Goal: Task Accomplishment & Management: Complete application form

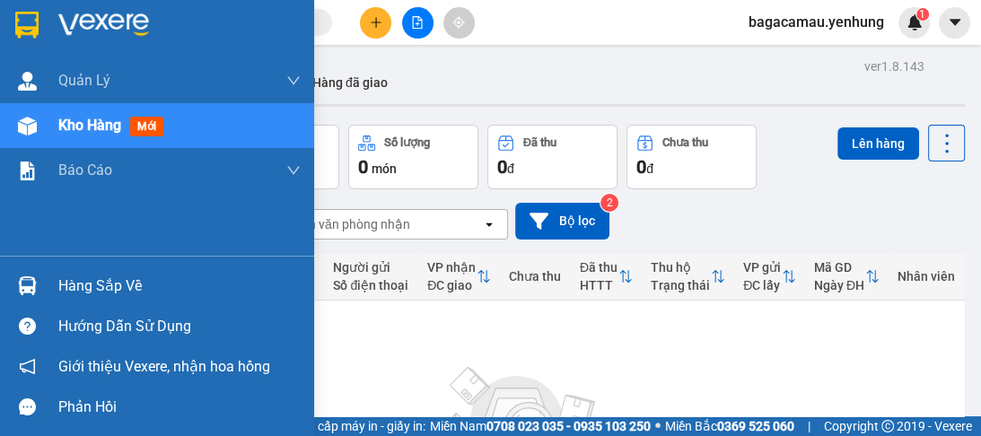
click at [22, 129] on img at bounding box center [27, 126] width 19 height 19
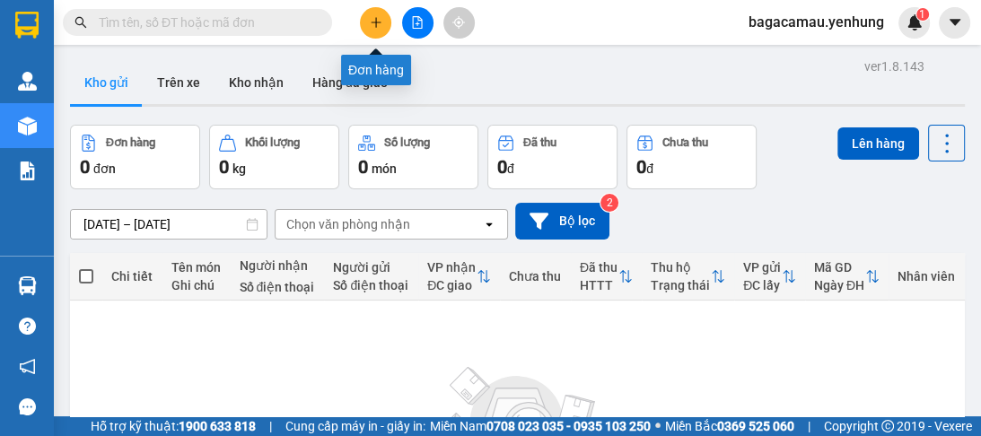
click at [373, 29] on button at bounding box center [375, 22] width 31 height 31
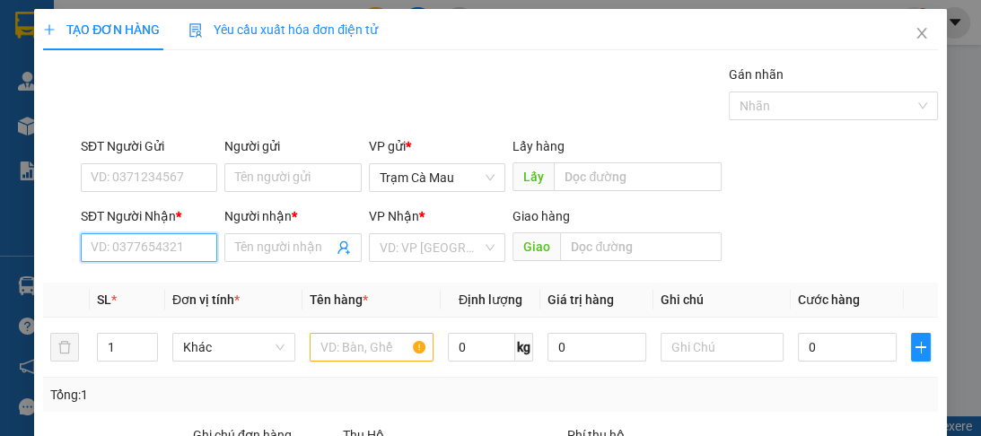
click at [190, 244] on input "SĐT Người Nhận *" at bounding box center [149, 247] width 136 height 29
type input "0332418500"
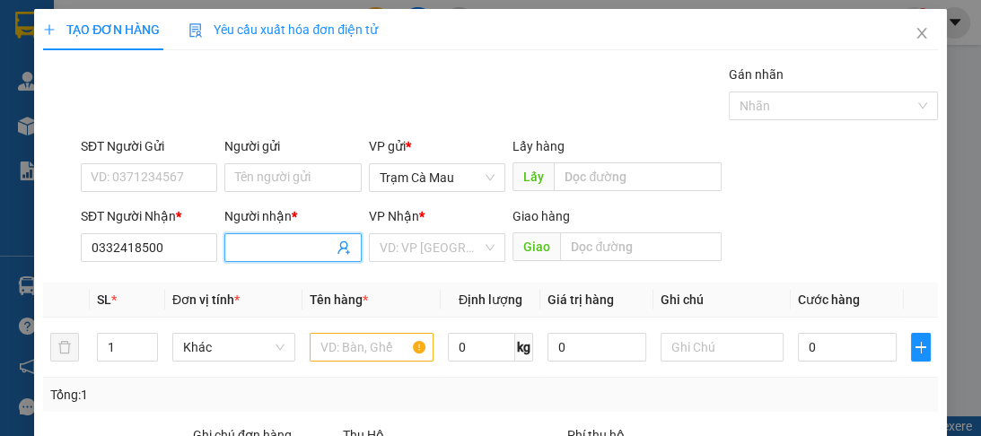
click at [288, 249] on input "Người nhận *" at bounding box center [283, 248] width 97 height 20
type input "A"
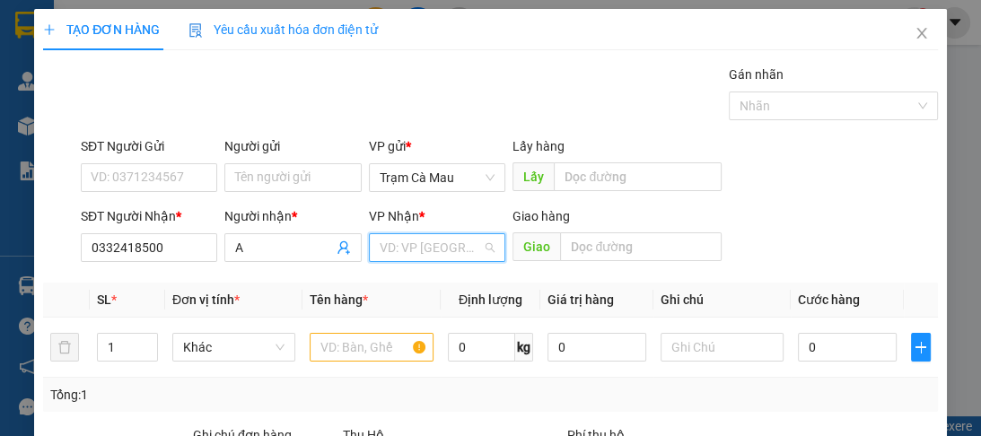
click at [391, 247] on input "search" at bounding box center [431, 247] width 102 height 27
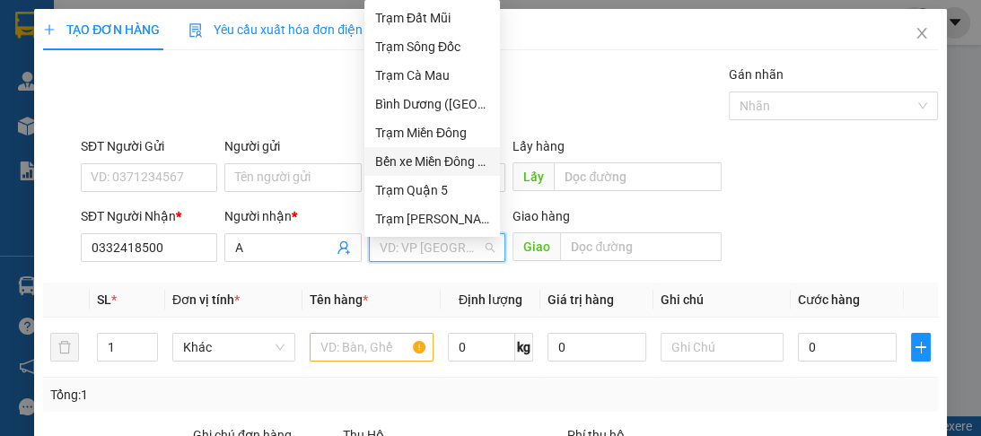
click at [415, 159] on div "Bến xe Miền Đông Mới" at bounding box center [432, 162] width 114 height 20
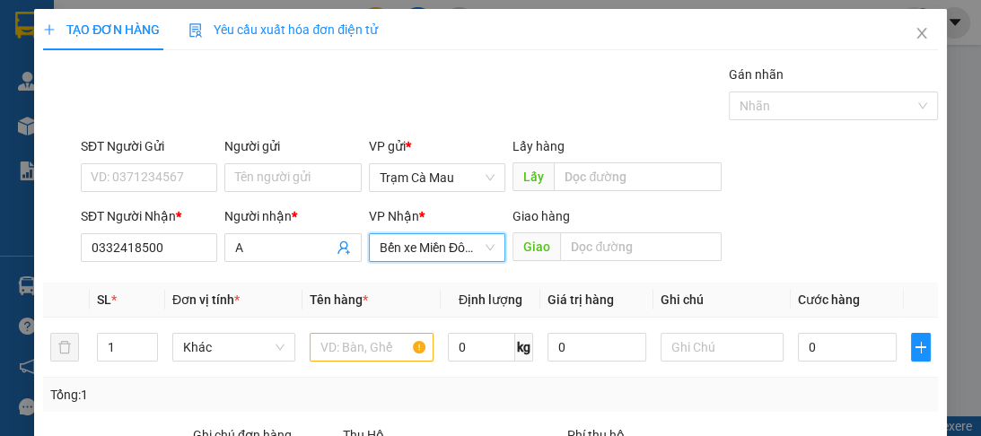
scroll to position [144, 0]
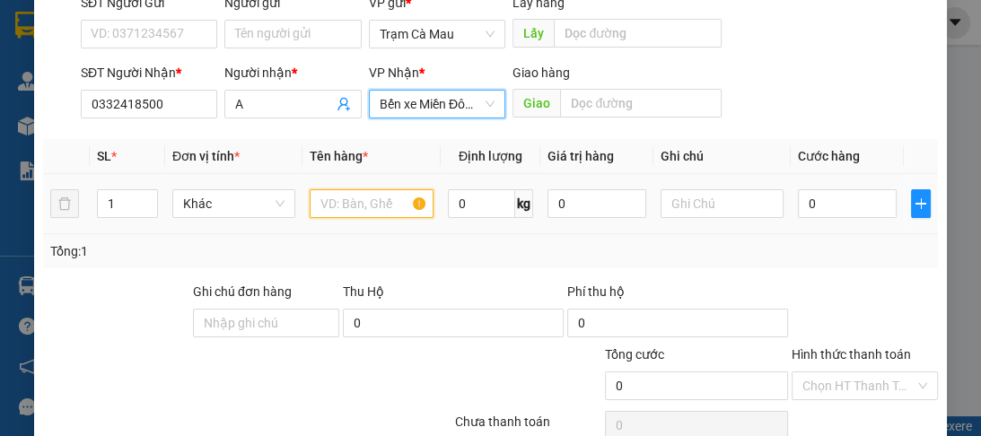
click at [361, 205] on input "text" at bounding box center [371, 203] width 123 height 29
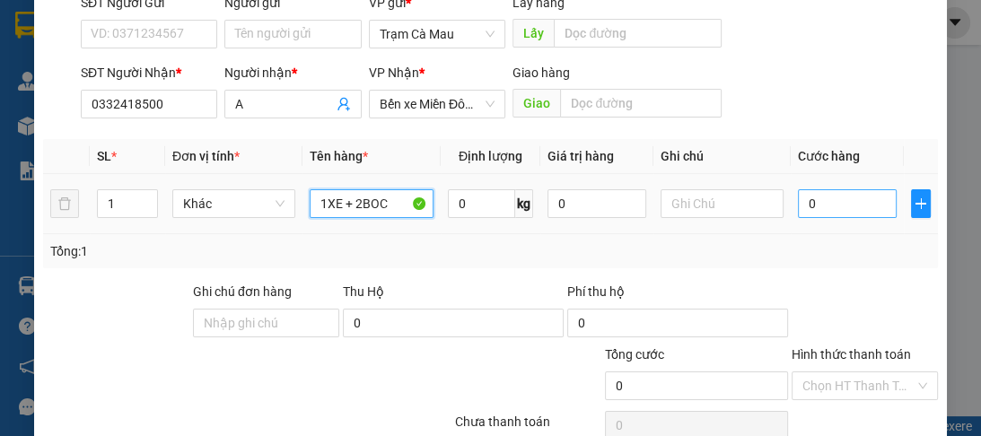
type input "1XE + 2BOC"
click at [808, 201] on input "0" at bounding box center [847, 203] width 99 height 29
type input "6"
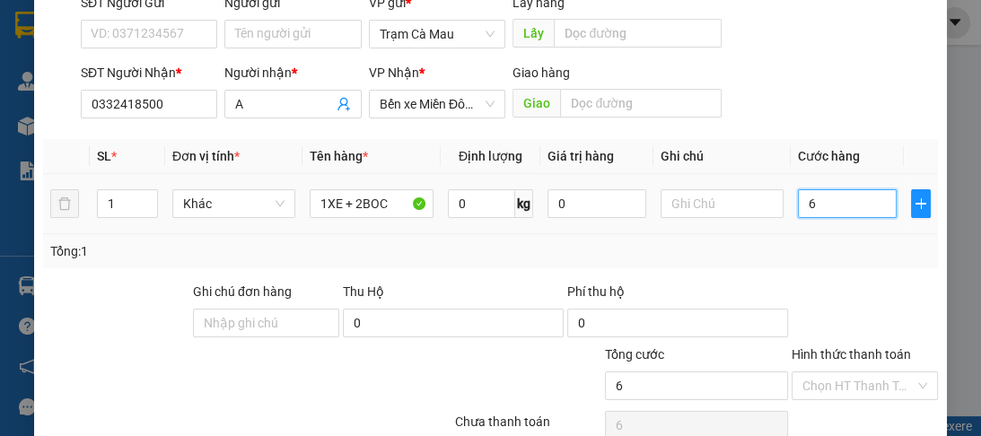
type input "60"
type input "600"
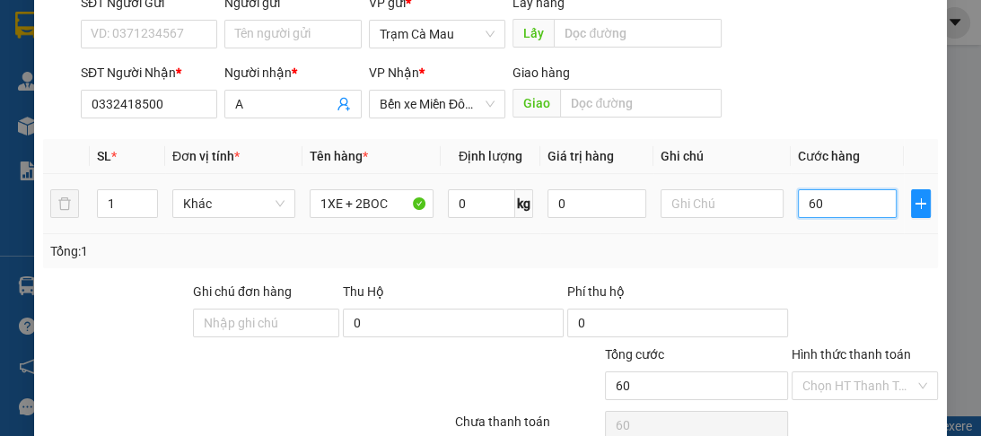
type input "600"
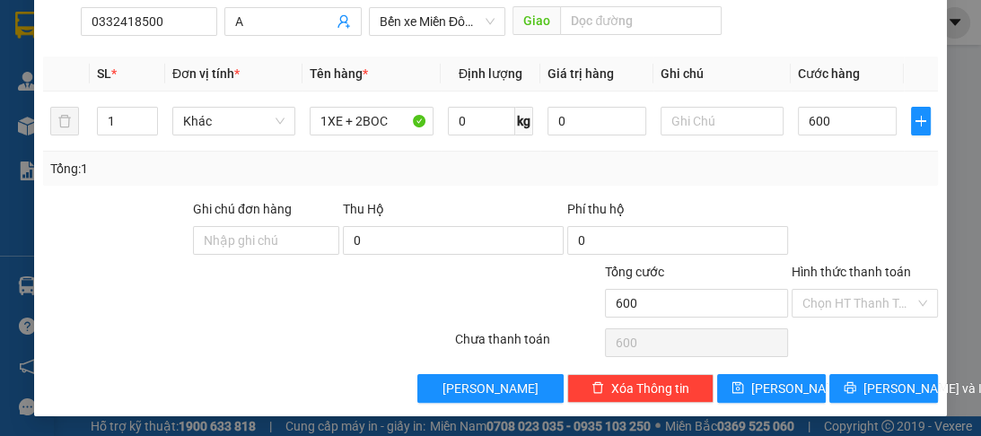
type input "600.000"
click at [837, 271] on label "Hình thức thanh toán" at bounding box center [851, 272] width 119 height 14
click at [837, 290] on input "Hình thức thanh toán" at bounding box center [858, 303] width 112 height 27
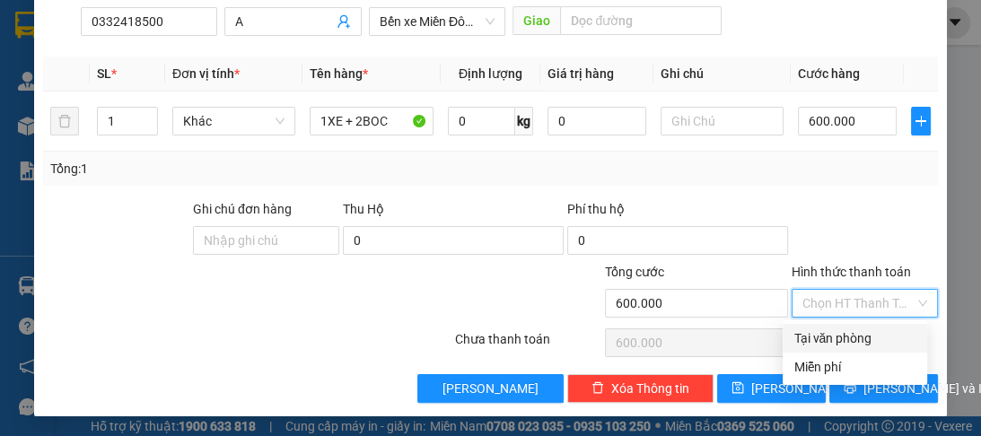
click at [855, 338] on div "Tại văn phòng" at bounding box center [854, 339] width 123 height 20
type input "0"
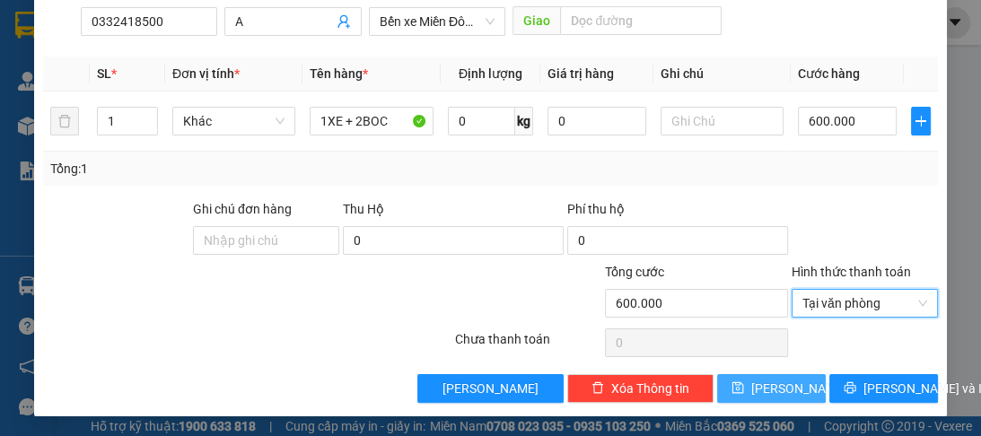
click at [776, 383] on span "Lưu" at bounding box center [799, 389] width 96 height 20
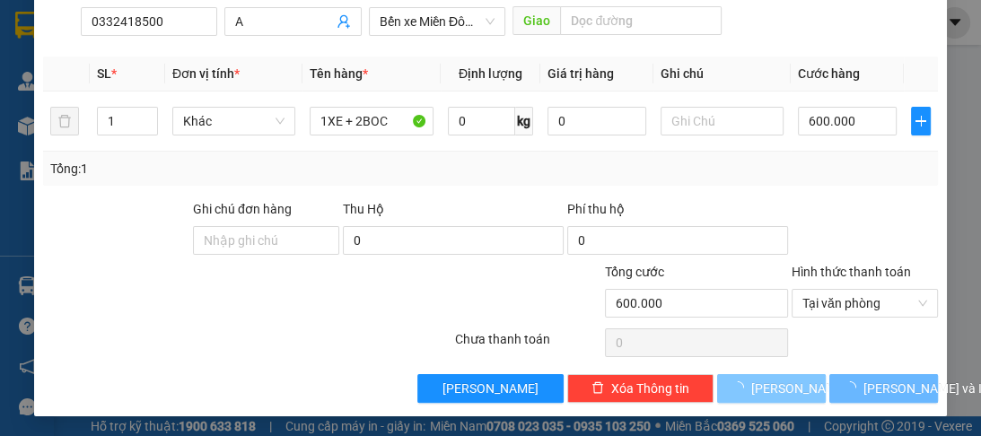
type input "0"
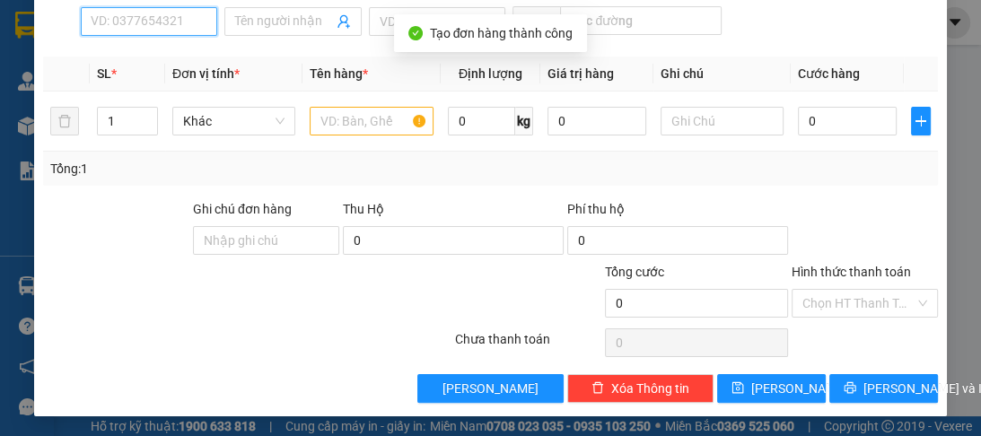
click at [133, 18] on input "SĐT Người Nhận *" at bounding box center [149, 21] width 136 height 29
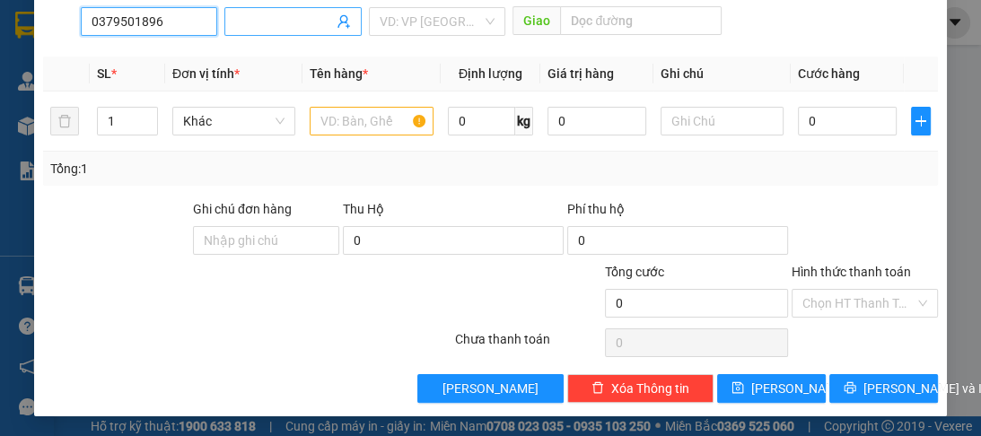
type input "0379501896"
click at [262, 27] on input "Người nhận *" at bounding box center [283, 22] width 97 height 20
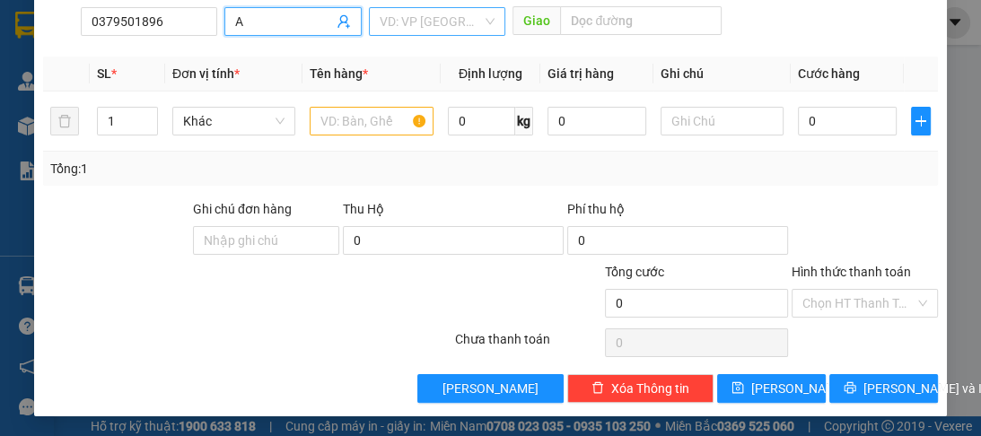
type input "A"
click at [397, 15] on input "search" at bounding box center [431, 21] width 102 height 27
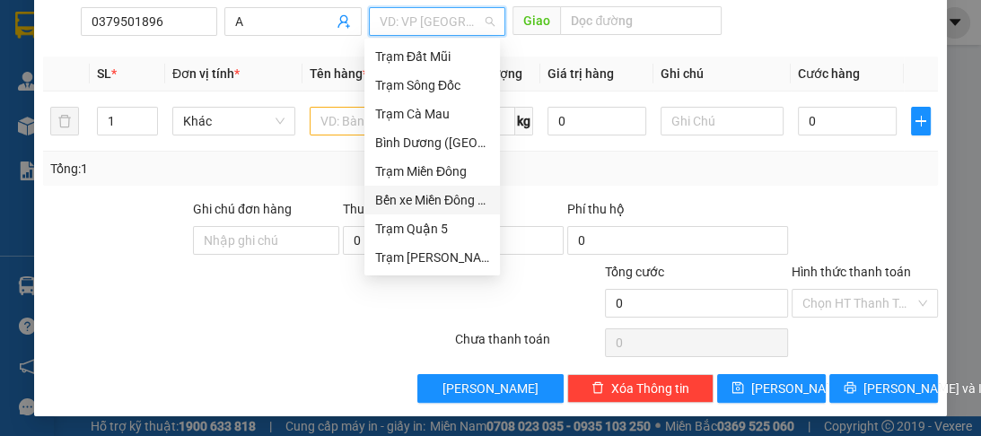
click at [409, 198] on div "Bến xe Miền Đông Mới" at bounding box center [432, 200] width 114 height 20
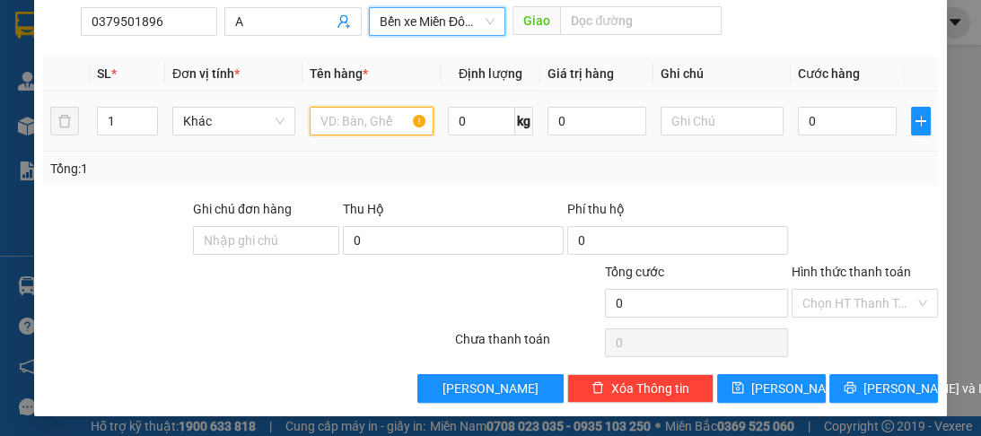
click at [361, 121] on input "text" at bounding box center [371, 121] width 123 height 29
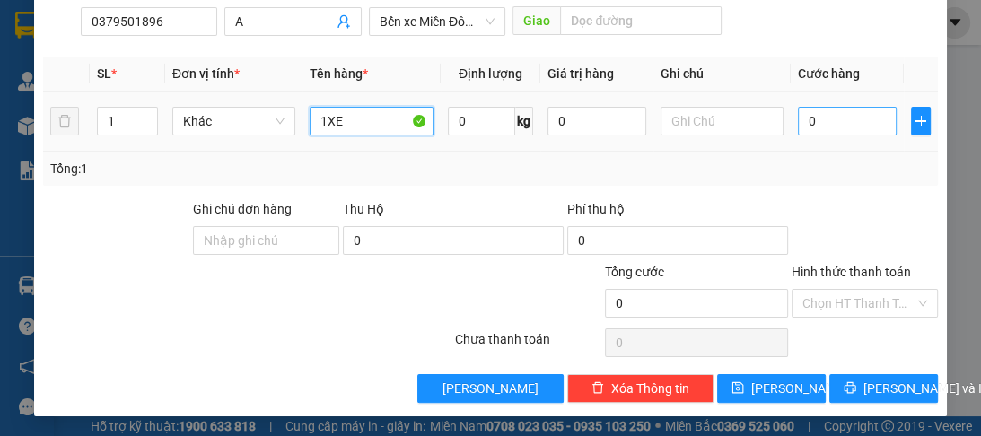
type input "1XE"
click at [811, 115] on input "0" at bounding box center [847, 121] width 99 height 29
type input "4"
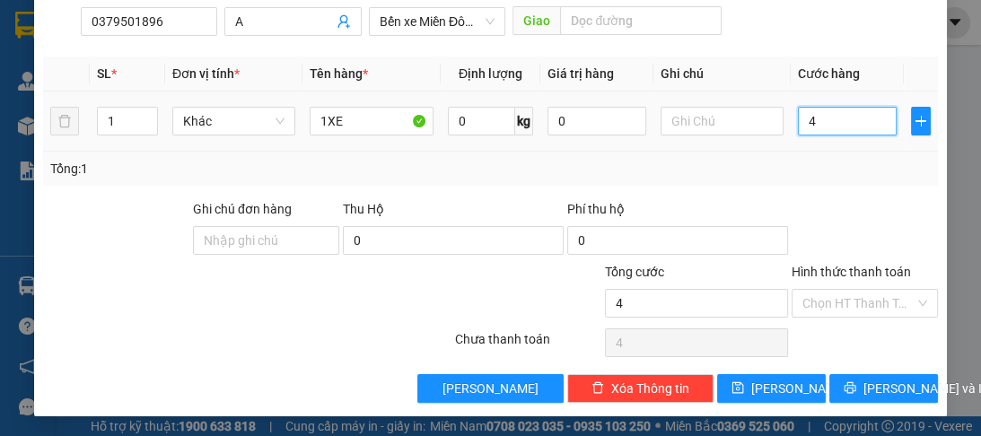
type input "40"
type input "400"
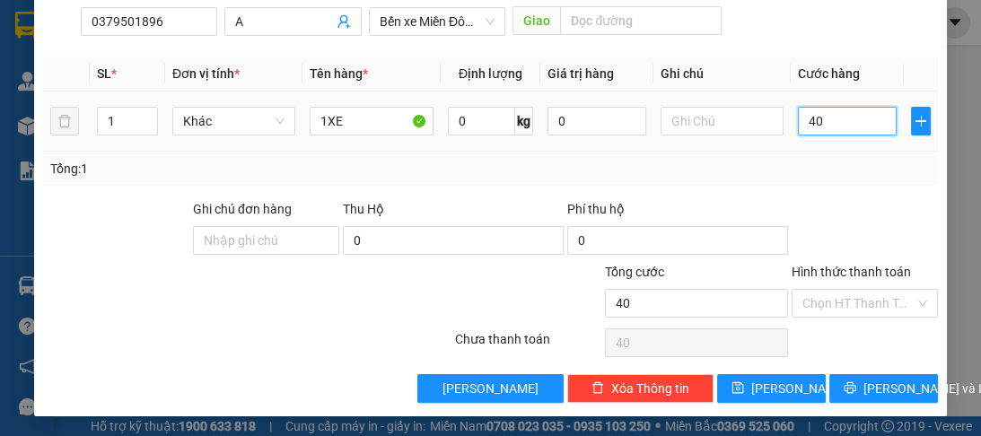
type input "400"
type input "400.000"
click at [840, 268] on label "Hình thức thanh toán" at bounding box center [851, 272] width 119 height 14
click at [840, 290] on input "Hình thức thanh toán" at bounding box center [858, 303] width 112 height 27
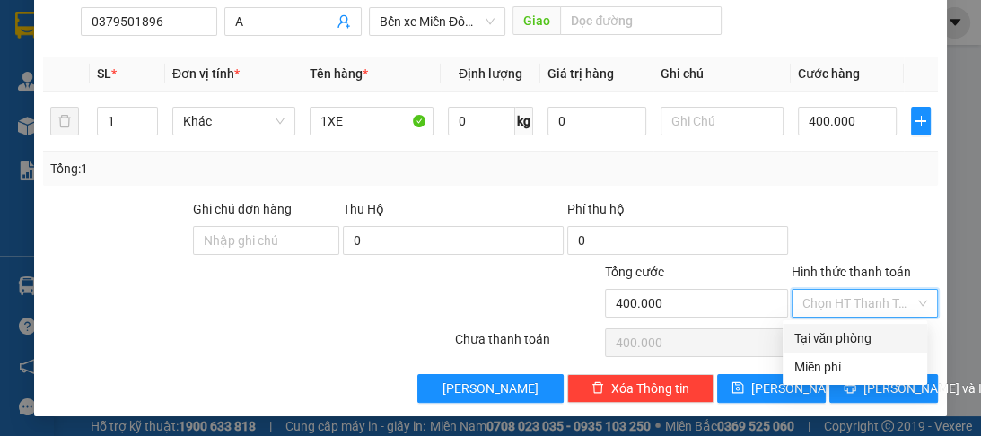
click at [861, 335] on div "Tại văn phòng" at bounding box center [854, 339] width 123 height 20
type input "0"
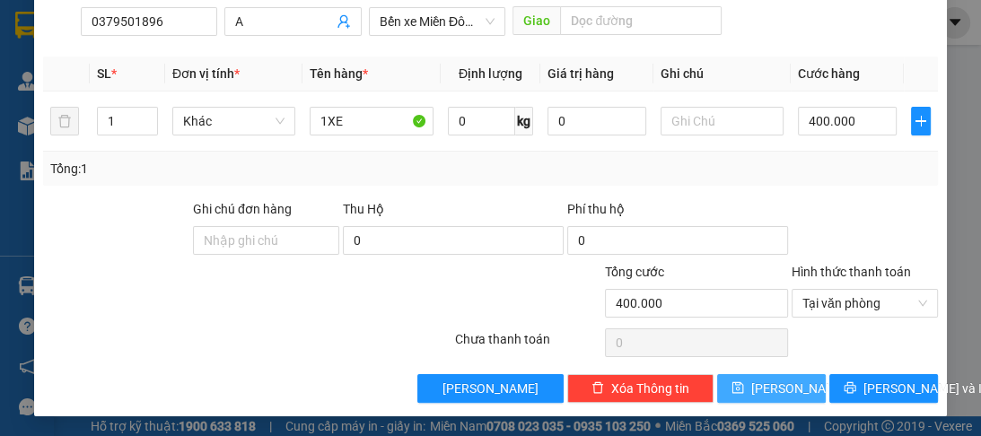
click at [777, 390] on span "Lưu" at bounding box center [799, 389] width 96 height 20
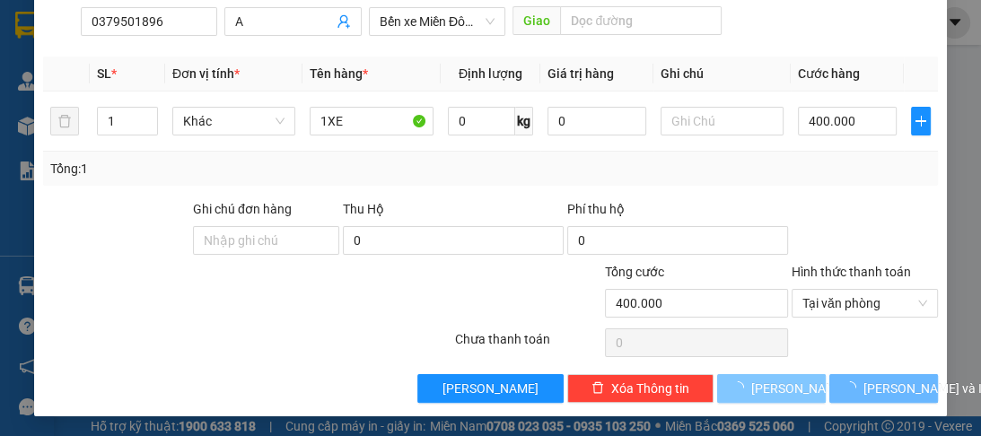
type input "0"
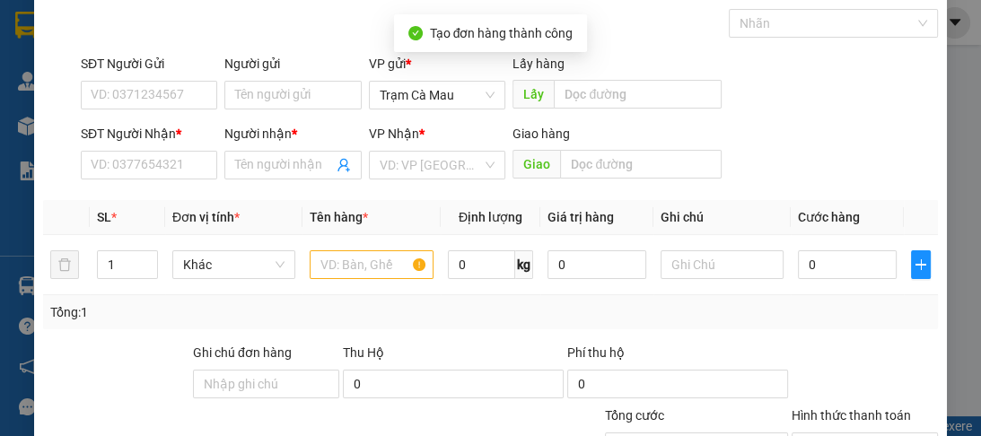
scroll to position [0, 0]
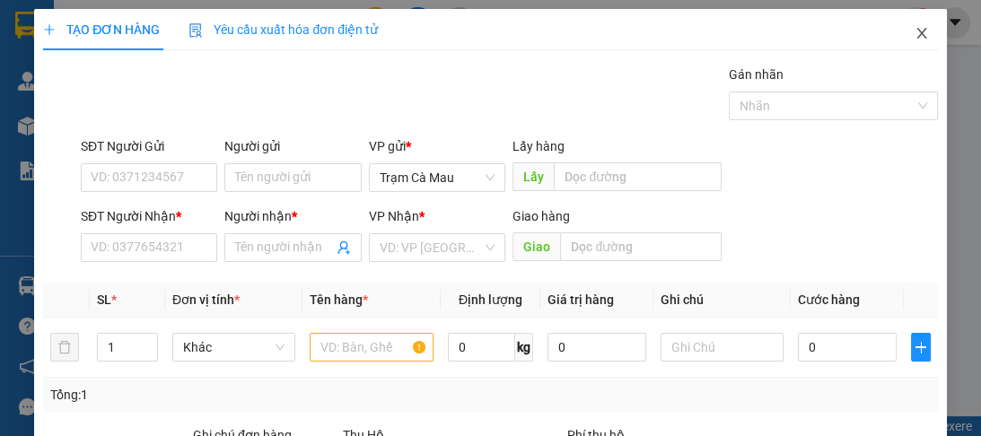
click at [915, 36] on icon "close" at bounding box center [922, 33] width 14 height 14
